Goal: Information Seeking & Learning: Learn about a topic

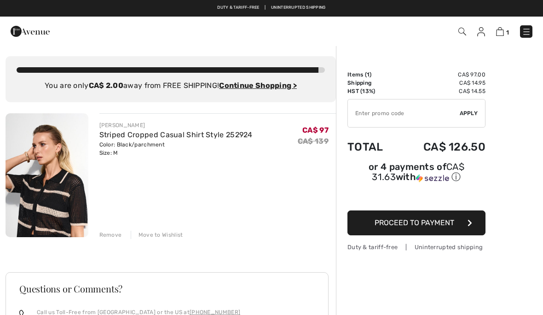
click at [369, 114] on input "TEXT" at bounding box center [404, 113] width 112 height 28
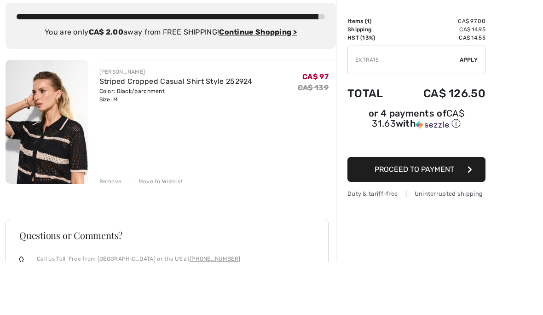
type input "EXTRA15"
click at [475, 109] on span "Apply" at bounding box center [469, 113] width 18 height 8
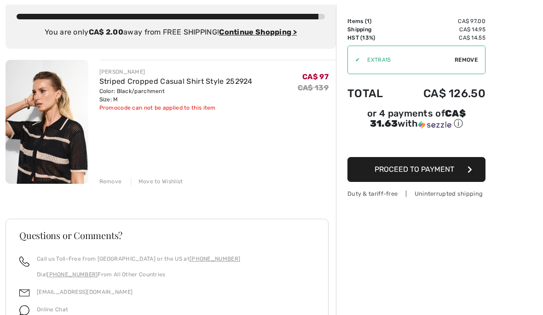
click at [475, 60] on span "Remove" at bounding box center [466, 60] width 23 height 8
click at [66, 139] on img at bounding box center [47, 122] width 83 height 124
click at [55, 90] on img at bounding box center [47, 122] width 83 height 124
click at [73, 170] on img at bounding box center [47, 122] width 83 height 124
click at [151, 85] on link "Striped Cropped Casual Shirt Style 252924" at bounding box center [175, 81] width 153 height 9
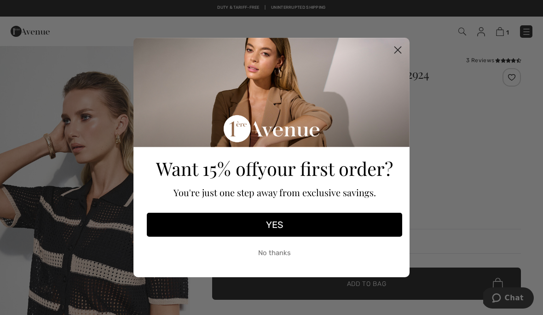
click at [402, 46] on circle "Close dialog" at bounding box center [397, 49] width 15 height 15
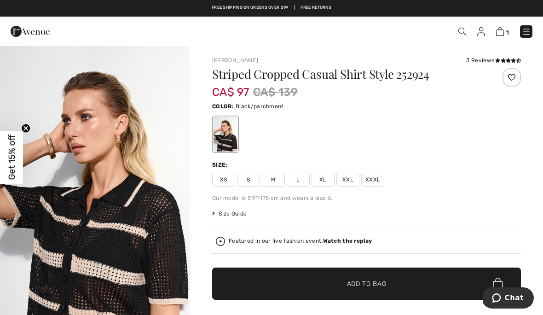
click at [25, 30] on img at bounding box center [30, 31] width 39 height 18
click at [28, 30] on img at bounding box center [30, 31] width 39 height 18
click at [42, 30] on img at bounding box center [30, 31] width 39 height 18
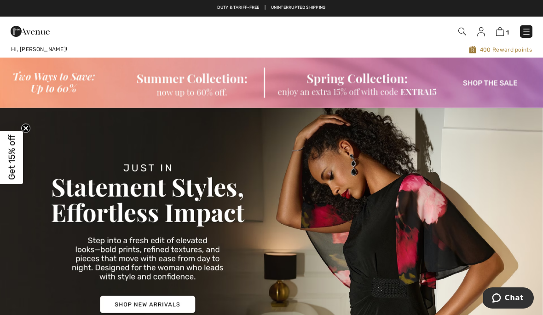
click at [161, 268] on img at bounding box center [271, 238] width 543 height 260
click at [73, 85] on img at bounding box center [271, 83] width 543 height 50
click at [62, 89] on img at bounding box center [271, 83] width 543 height 50
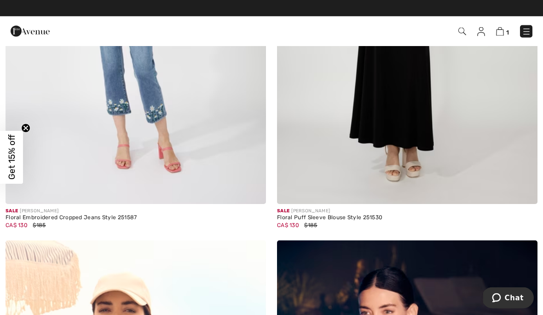
scroll to position [2098, 0]
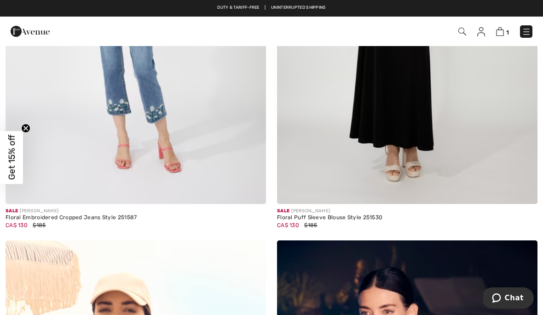
click at [27, 33] on img at bounding box center [30, 31] width 39 height 18
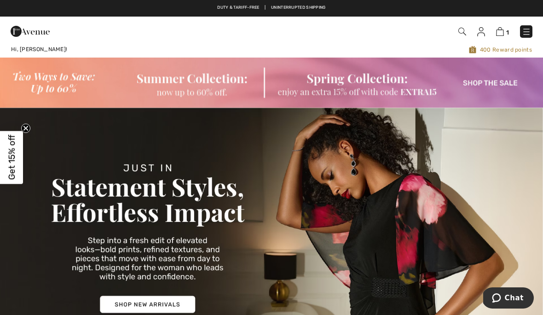
click at [57, 85] on img at bounding box center [271, 83] width 543 height 50
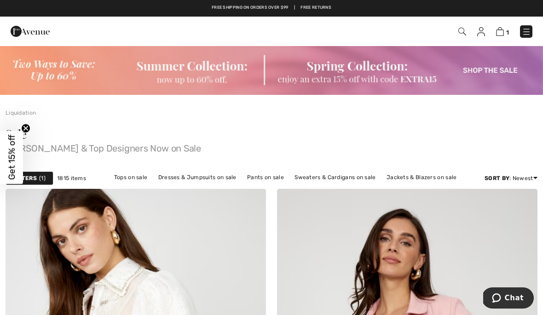
click at [369, 75] on img at bounding box center [271, 70] width 543 height 50
click at [433, 80] on img at bounding box center [271, 70] width 543 height 50
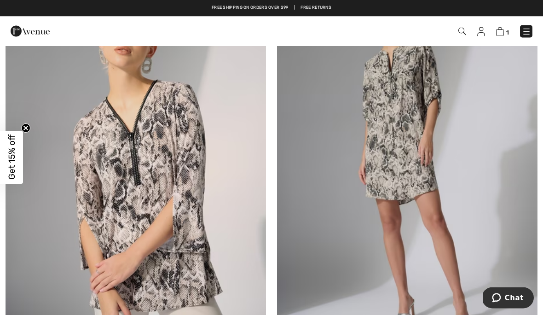
scroll to position [6847, 0]
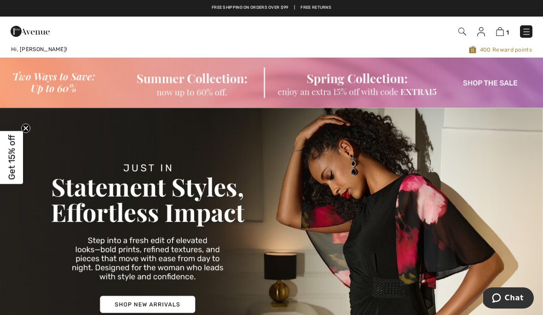
click at [500, 84] on img at bounding box center [271, 83] width 543 height 50
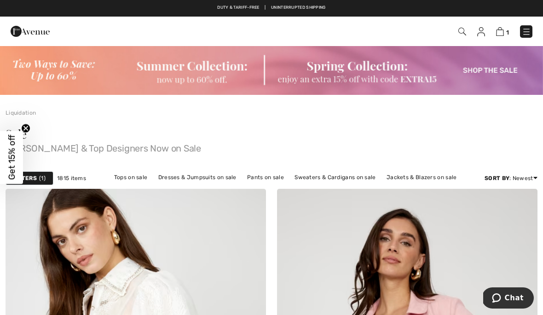
click at [529, 31] on img at bounding box center [526, 31] width 9 height 9
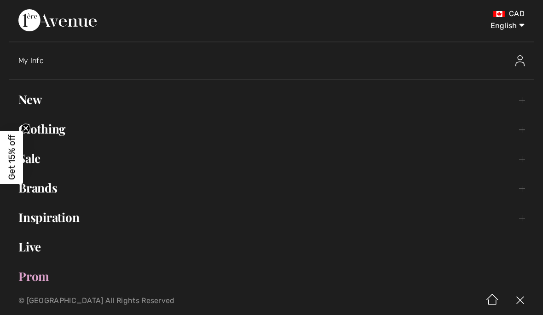
click at [52, 193] on link "Brands Open submenu" at bounding box center [271, 188] width 525 height 20
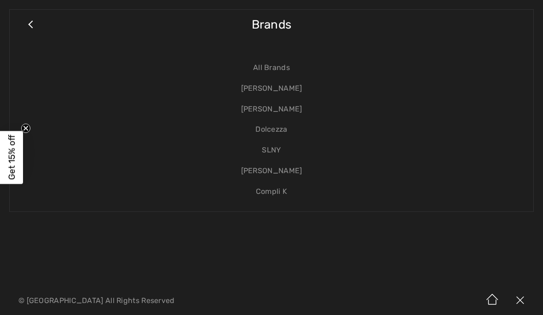
click at [273, 87] on link "[PERSON_NAME]" at bounding box center [271, 88] width 505 height 21
click at [264, 88] on link "[PERSON_NAME]" at bounding box center [271, 88] width 505 height 21
click at [313, 87] on link "[PERSON_NAME]" at bounding box center [271, 88] width 505 height 21
click at [295, 92] on link "[PERSON_NAME]" at bounding box center [271, 88] width 505 height 21
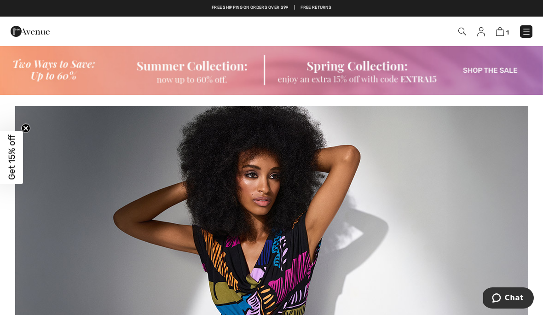
click at [466, 32] on img at bounding box center [462, 32] width 8 height 8
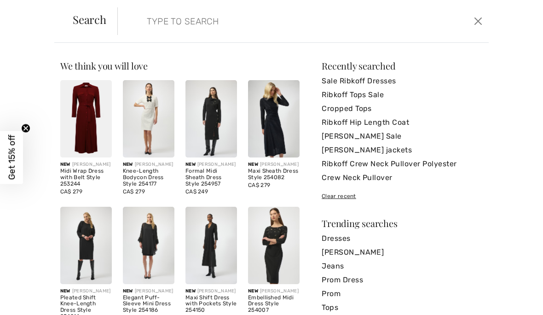
click at [350, 110] on link "Cropped Tops" at bounding box center [402, 109] width 161 height 14
click at [348, 110] on link "Cropped Tops" at bounding box center [402, 109] width 161 height 14
click at [149, 25] on input "search" at bounding box center [264, 21] width 249 height 28
click at [92, 25] on span "Search" at bounding box center [90, 19] width 34 height 11
click at [169, 33] on input "search" at bounding box center [264, 21] width 249 height 28
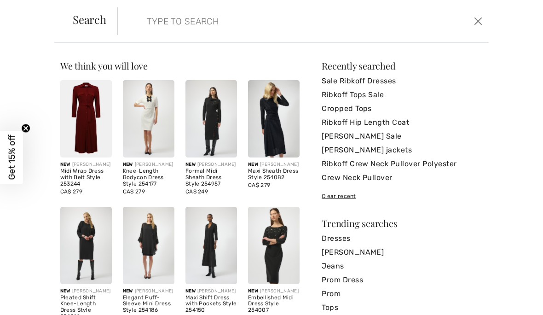
click at [178, 30] on input "search" at bounding box center [264, 21] width 249 height 28
click at [159, 34] on input "search" at bounding box center [264, 21] width 249 height 28
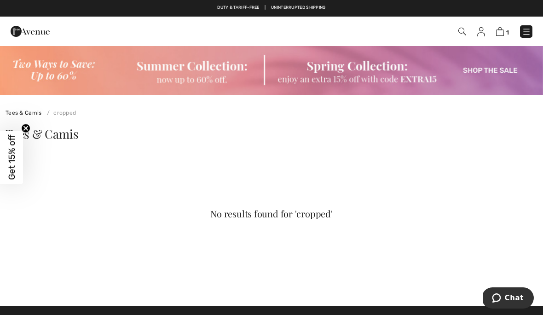
click at [465, 29] on img at bounding box center [462, 32] width 8 height 8
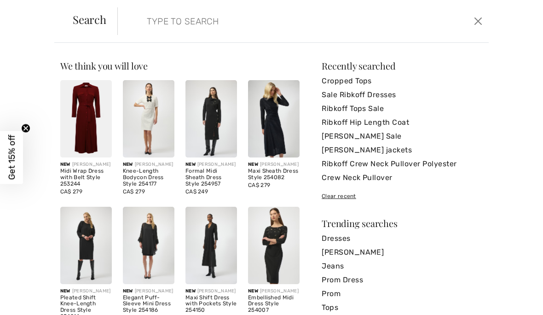
click at [167, 24] on input "search" at bounding box center [264, 21] width 249 height 28
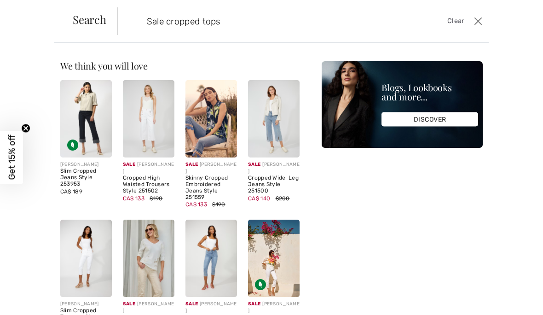
type input "Sale cropped tops"
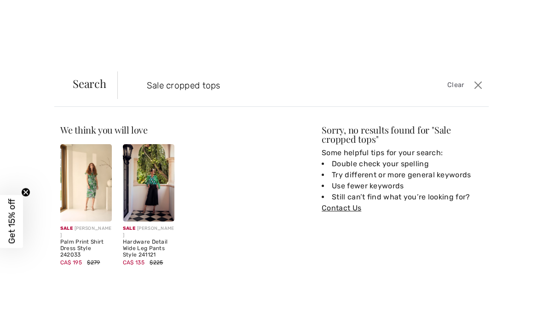
scroll to position [283, 0]
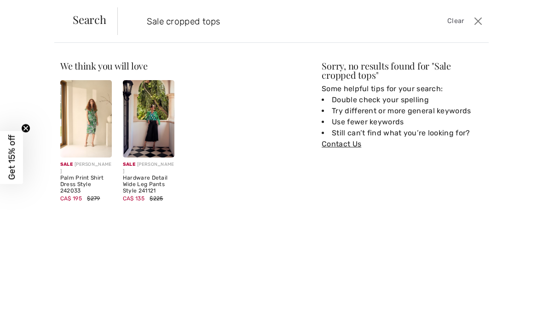
click at [480, 23] on button "Close" at bounding box center [478, 21] width 13 height 15
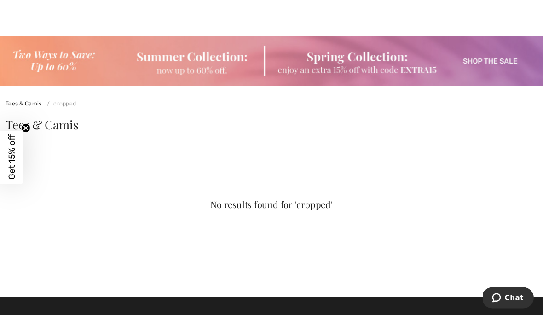
scroll to position [9, 0]
click at [61, 125] on span "Tees & Camis" at bounding box center [42, 124] width 73 height 16
click at [27, 133] on circle "Close teaser" at bounding box center [26, 128] width 9 height 9
click at [26, 130] on span "Tees & Camis" at bounding box center [42, 124] width 73 height 16
click at [30, 107] on link "Tees & Camis" at bounding box center [24, 103] width 36 height 6
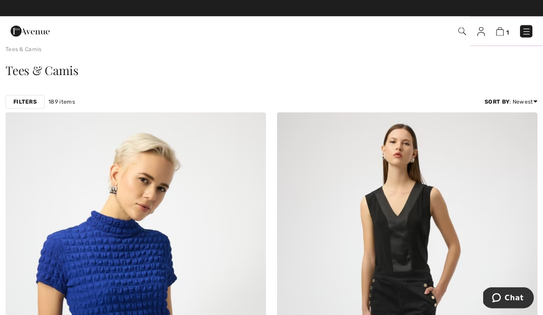
scroll to position [64, 0]
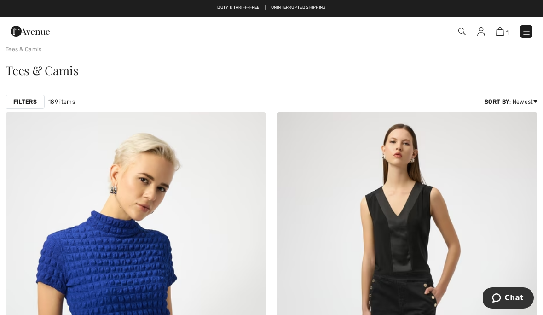
click at [530, 35] on img at bounding box center [526, 31] width 9 height 9
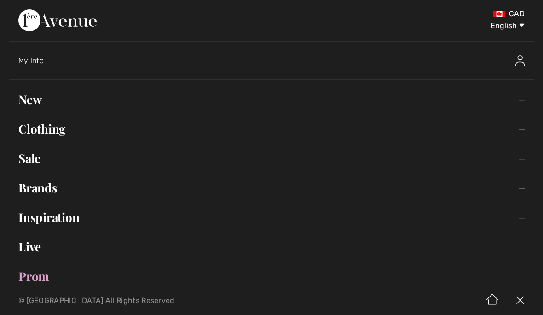
click at [42, 159] on link "Sale Toggle submenu" at bounding box center [271, 158] width 525 height 20
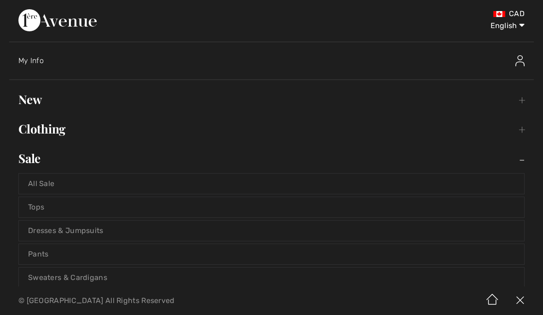
click at [41, 211] on link "Tops" at bounding box center [271, 207] width 505 height 20
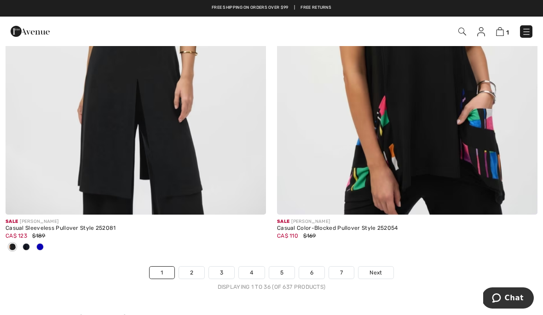
scroll to position [7949, 0]
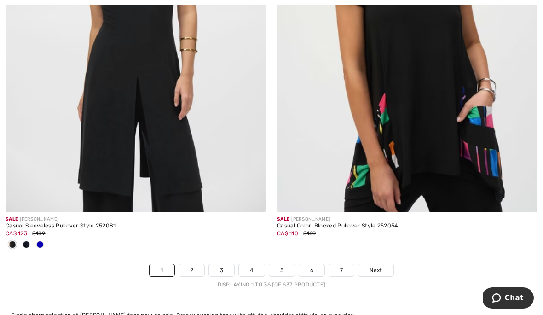
click at [348, 269] on link "7" at bounding box center [341, 270] width 25 height 12
click at [350, 268] on link "7" at bounding box center [341, 270] width 25 height 12
click at [193, 269] on link "2" at bounding box center [191, 270] width 25 height 12
click at [194, 269] on link "2" at bounding box center [191, 270] width 25 height 12
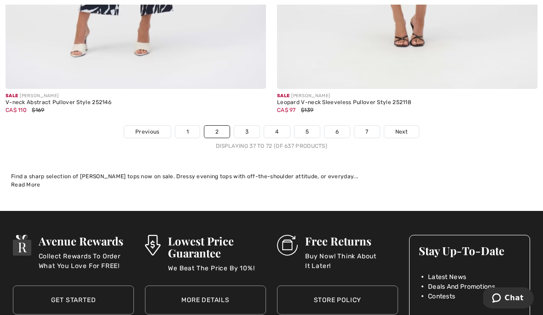
scroll to position [8046, 0]
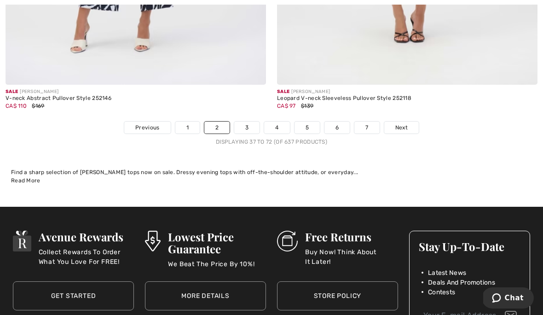
click at [247, 126] on link "3" at bounding box center [246, 127] width 25 height 12
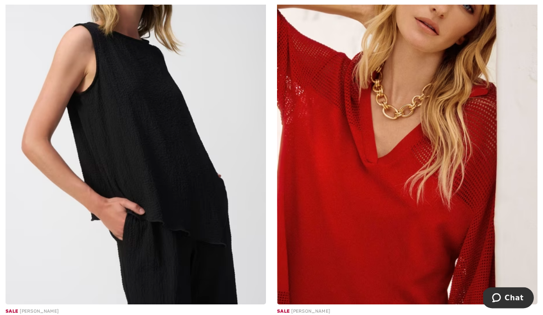
scroll to position [4692, 0]
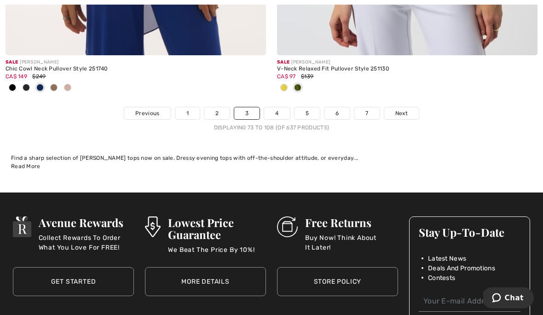
scroll to position [8121, 0]
click at [280, 111] on link "4" at bounding box center [276, 113] width 25 height 12
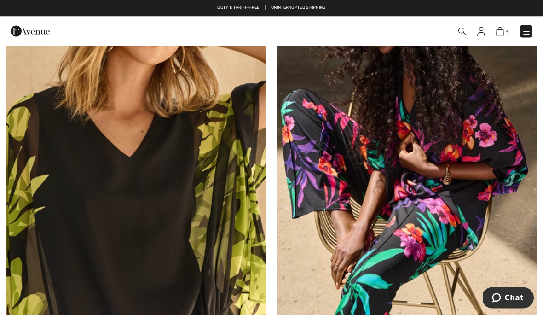
scroll to position [4208, 0]
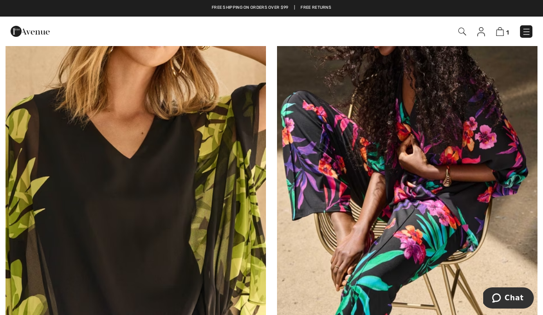
click at [530, 31] on img at bounding box center [526, 31] width 9 height 9
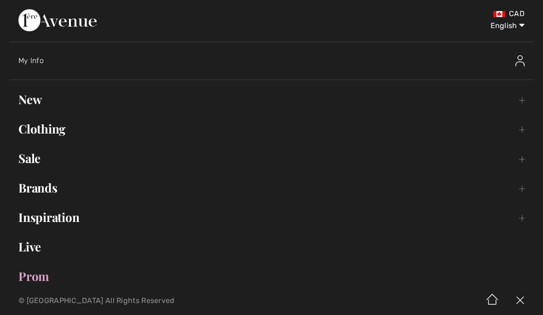
click at [36, 166] on link "Sale Toggle submenu" at bounding box center [271, 158] width 525 height 20
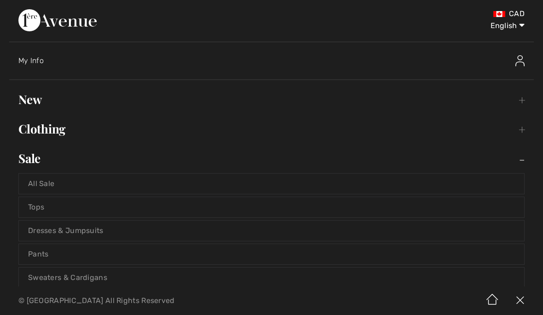
click at [52, 237] on link "Dresses & Jumpsuits" at bounding box center [271, 230] width 505 height 20
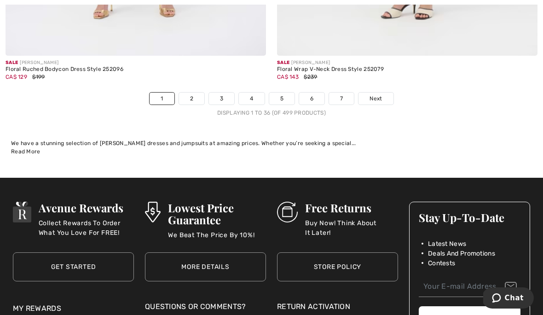
scroll to position [8134, 0]
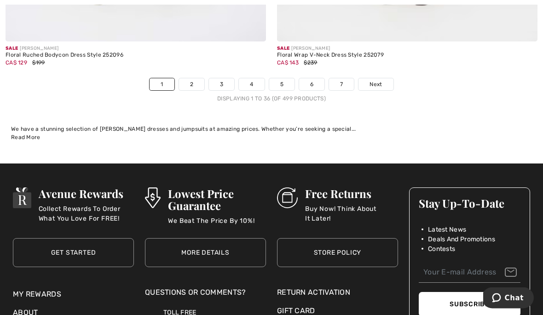
click at [192, 82] on link "2" at bounding box center [191, 85] width 25 height 12
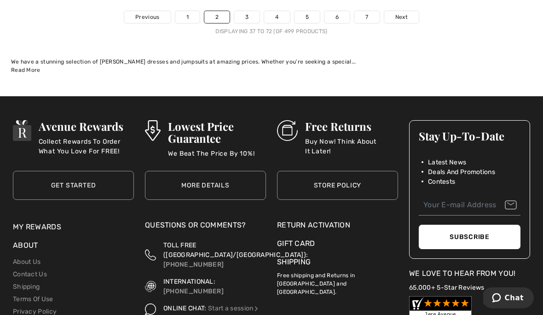
scroll to position [8081, 0]
click at [249, 12] on link "3" at bounding box center [246, 17] width 25 height 12
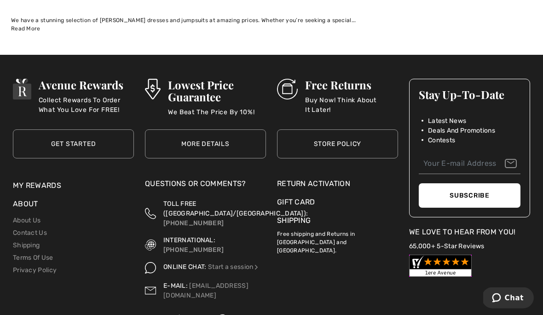
scroll to position [8304, 0]
